Goal: Transaction & Acquisition: Register for event/course

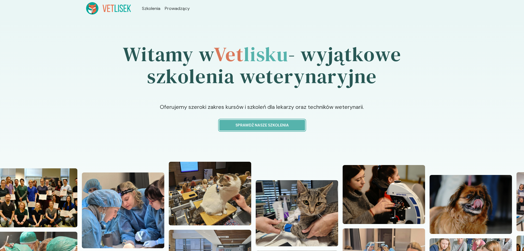
click at [261, 126] on p "Sprawdź nasze szkolenia" at bounding box center [262, 125] width 77 height 6
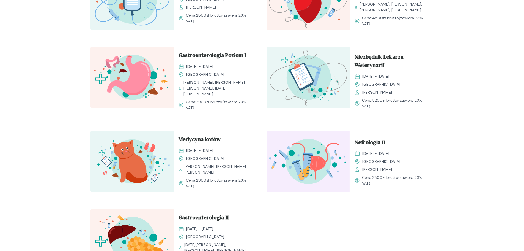
scroll to position [523, 0]
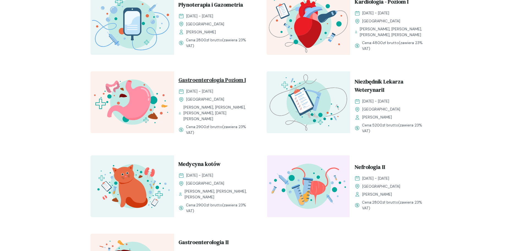
click at [203, 85] on span "Gastroenterologia Poziom I" at bounding box center [212, 81] width 67 height 10
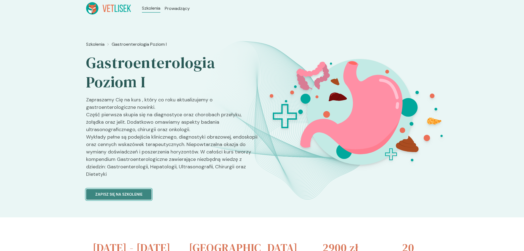
click at [122, 191] on button "Zapisz się na szkolenie" at bounding box center [119, 194] width 66 height 11
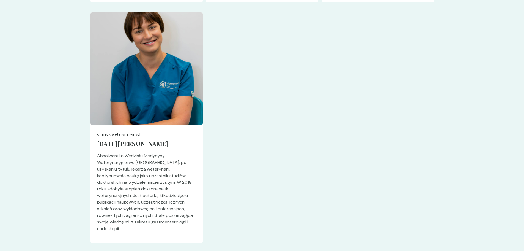
scroll to position [1879, 0]
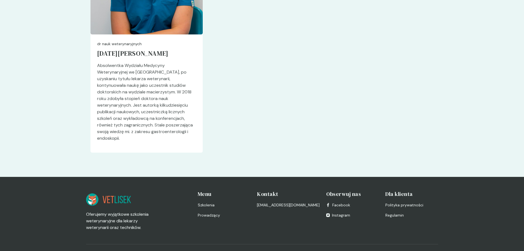
click at [391, 212] on span "Regulamin" at bounding box center [395, 215] width 18 height 6
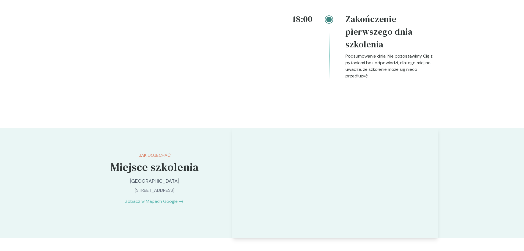
scroll to position [1164, 0]
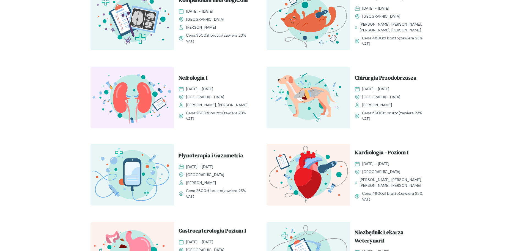
scroll to position [413, 0]
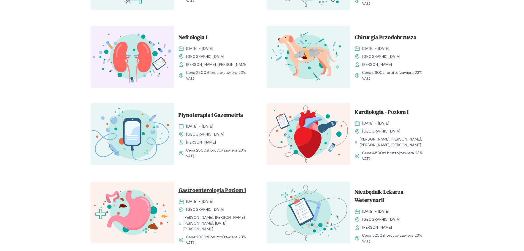
click at [203, 196] on span "Gastroenterologia Poziom I" at bounding box center [212, 191] width 67 height 10
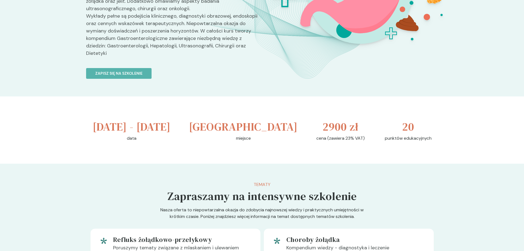
scroll to position [138, 0]
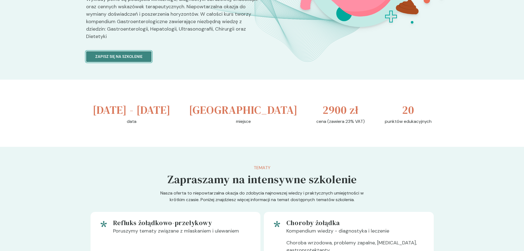
click at [116, 52] on button "Zapisz się na szkolenie" at bounding box center [119, 56] width 66 height 11
